Goal: Communication & Community: Answer question/provide support

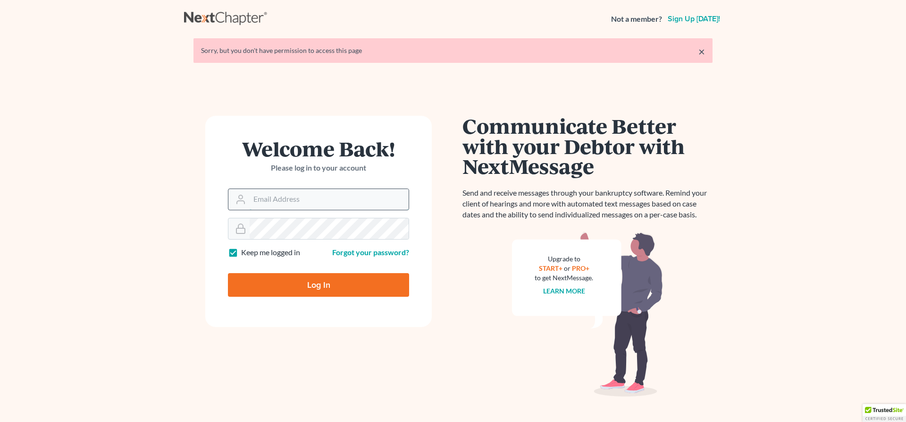
click at [271, 200] on input "Email Address" at bounding box center [329, 199] width 159 height 21
type input "[EMAIL_ADDRESS][DOMAIN_NAME]"
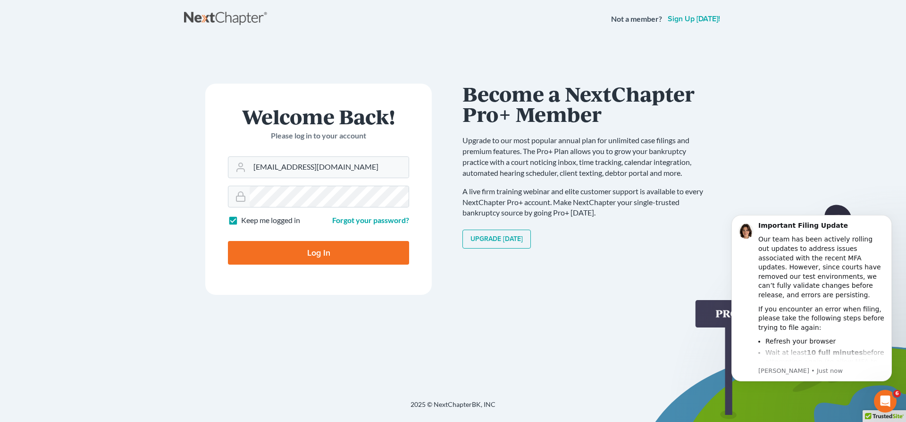
click at [317, 249] on input "Log In" at bounding box center [318, 253] width 181 height 24
type input "Thinking..."
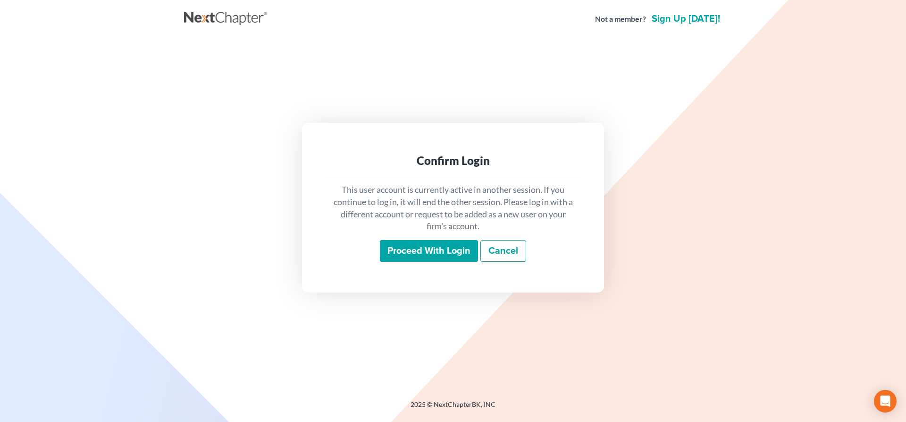
click at [450, 248] on input "Proceed with login" at bounding box center [429, 251] width 98 height 22
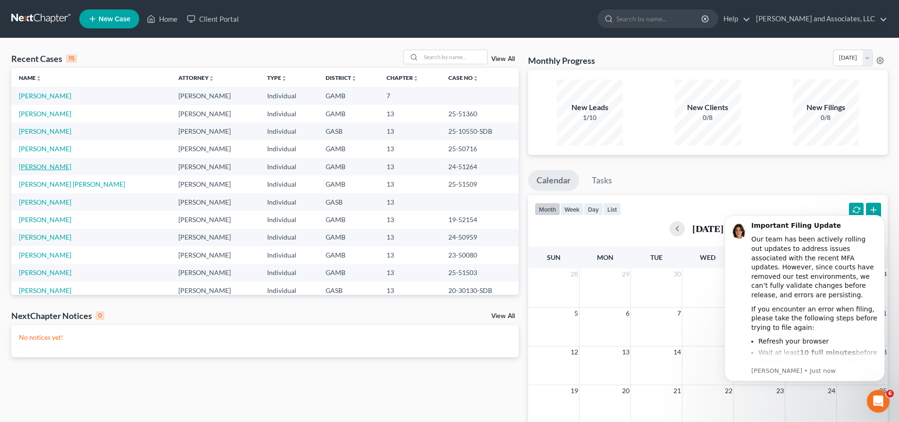
click at [52, 165] on link "Womack, Ariel" at bounding box center [45, 166] width 52 height 8
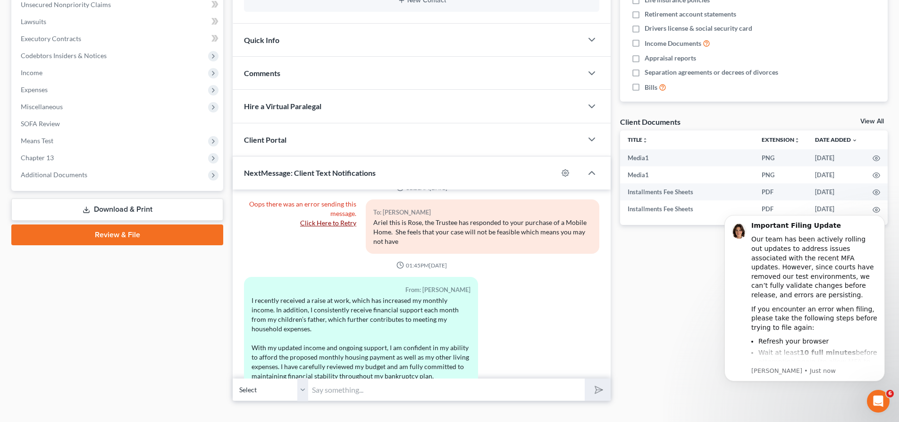
scroll to position [240, 0]
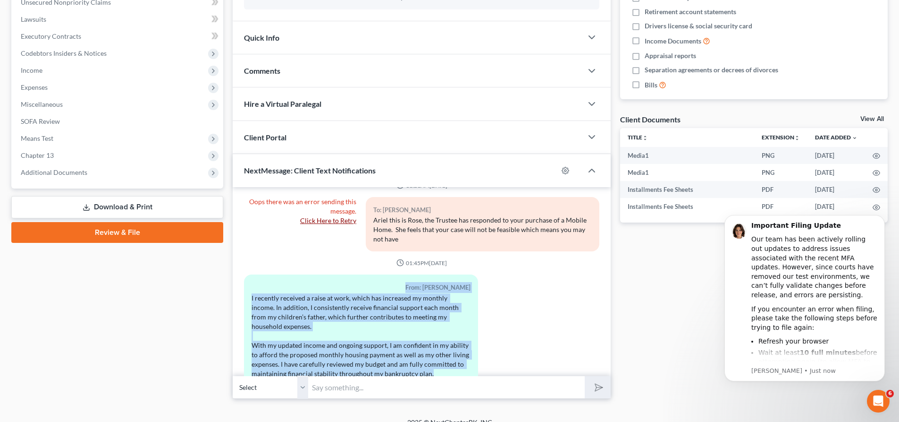
drag, startPoint x: 263, startPoint y: 252, endPoint x: 455, endPoint y: 358, distance: 219.8
click at [455, 358] on div "From: Ariel Womack I recently received a raise at work, which has increased my …" at bounding box center [360, 333] width 243 height 118
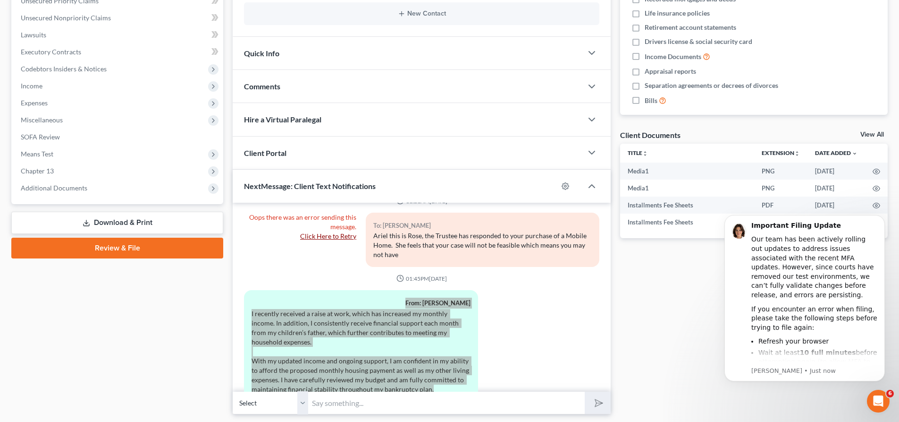
scroll to position [2870, 0]
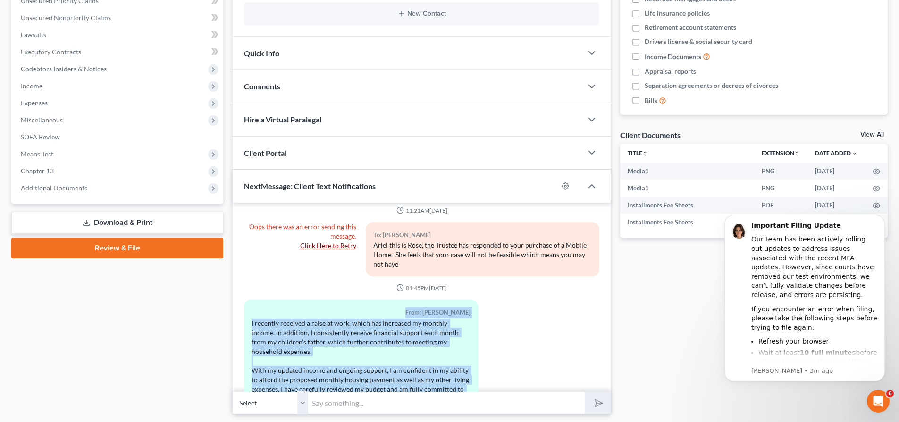
click at [531, 341] on div "From: Ariel Womack I recently received a raise at work, which has increased my …" at bounding box center [421, 358] width 365 height 118
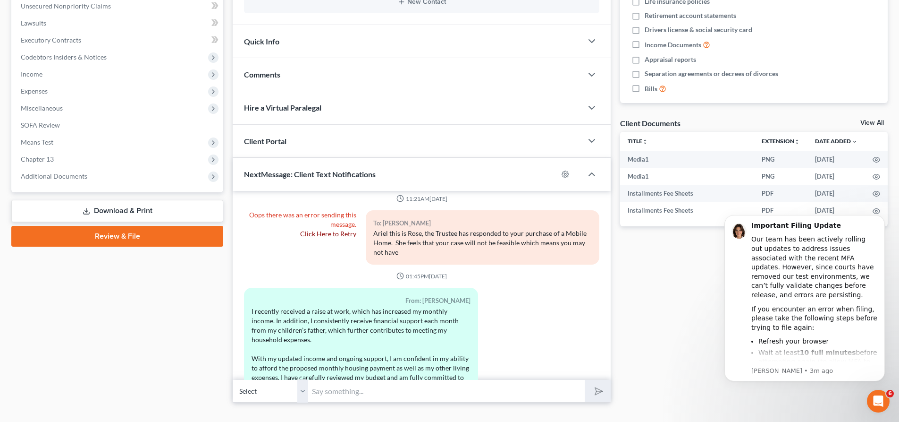
scroll to position [253, 0]
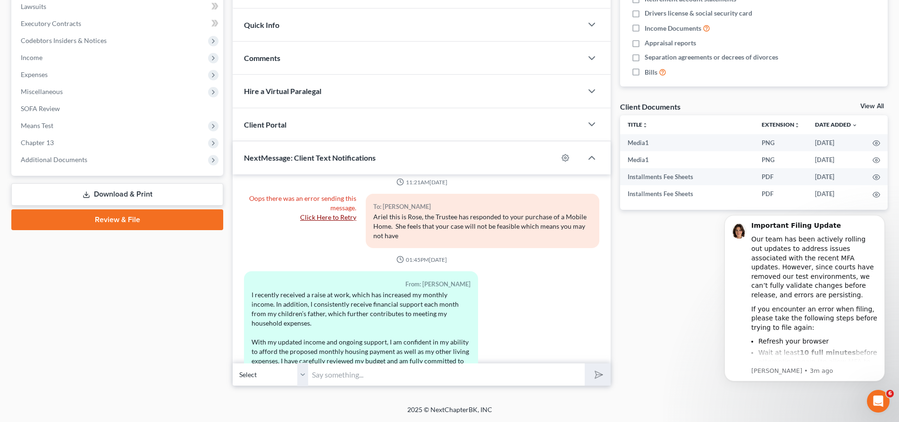
click at [302, 376] on select "Select +1 (478) 457-7259 - Ariel Womack" at bounding box center [271, 374] width 76 height 23
click at [323, 379] on input "text" at bounding box center [446, 374] width 277 height 23
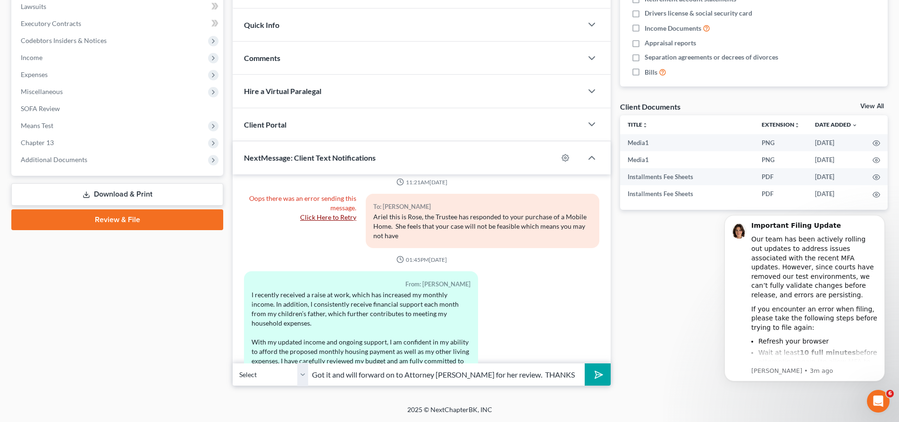
type input "Got it and will forward on to Attorney Walker for her review. THANKS"
click at [594, 370] on icon "submit" at bounding box center [597, 374] width 13 height 13
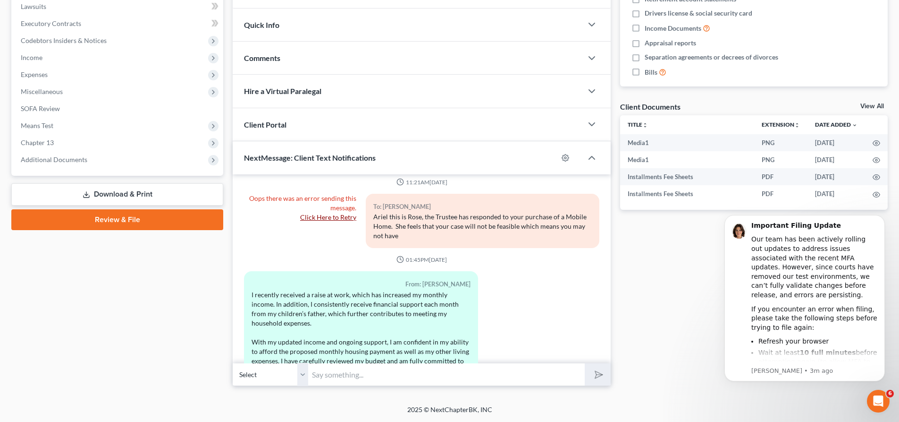
scroll to position [2938, 0]
